Goal: Navigation & Orientation: Find specific page/section

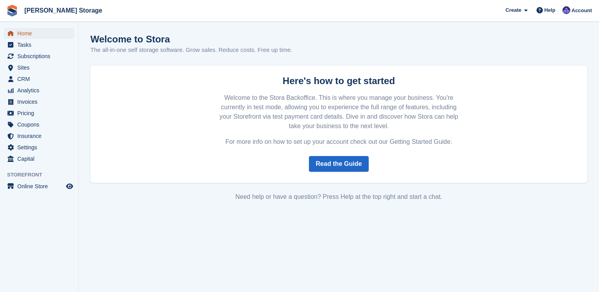
click at [29, 32] on span "Home" at bounding box center [40, 33] width 47 height 11
